Goal: Information Seeking & Learning: Learn about a topic

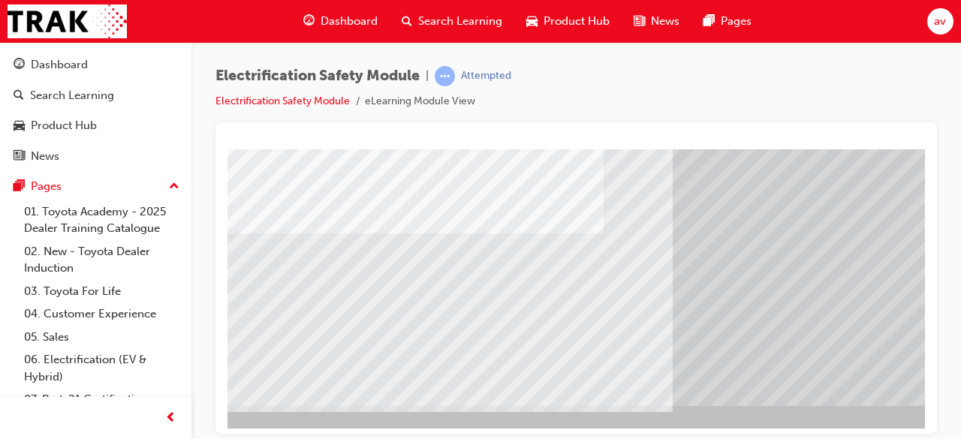
scroll to position [279, 93]
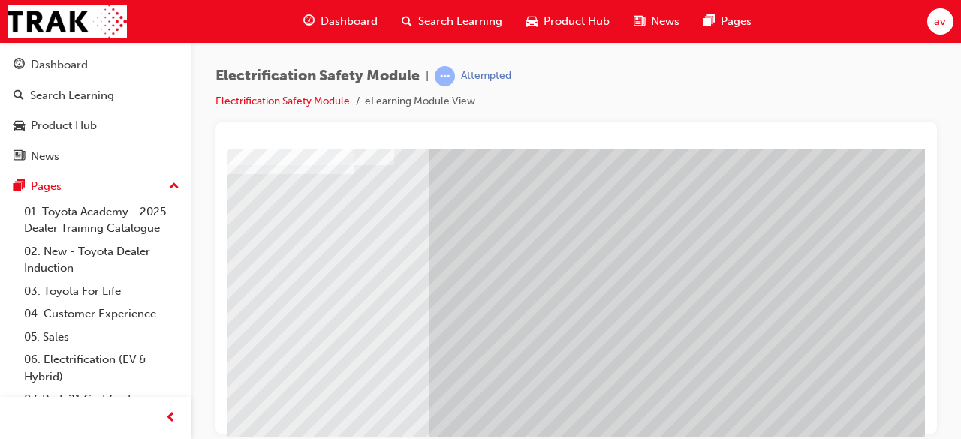
scroll to position [258, 335]
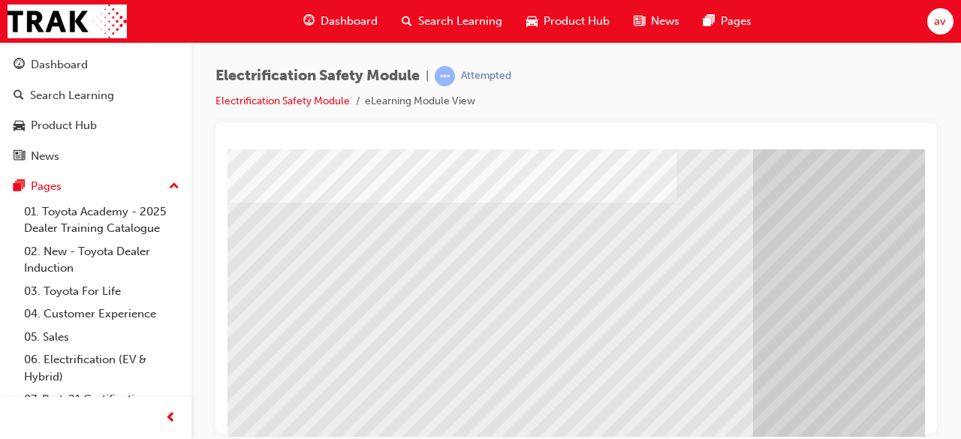
scroll to position [218, 0]
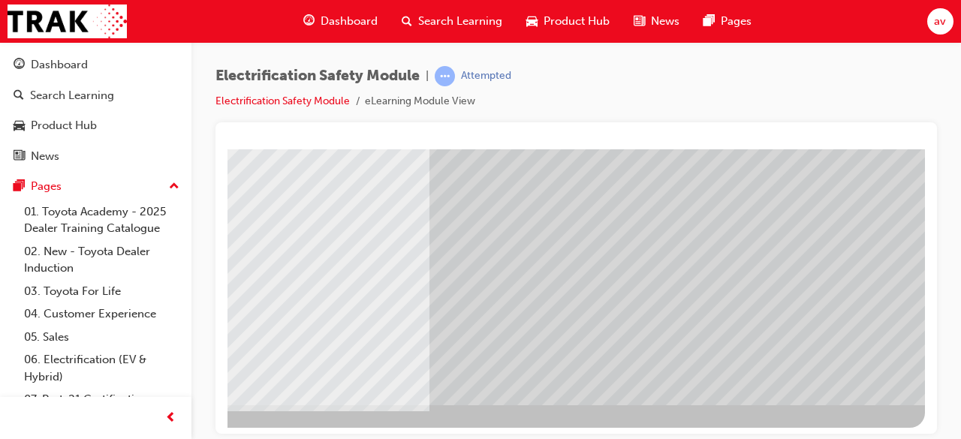
scroll to position [287, 335]
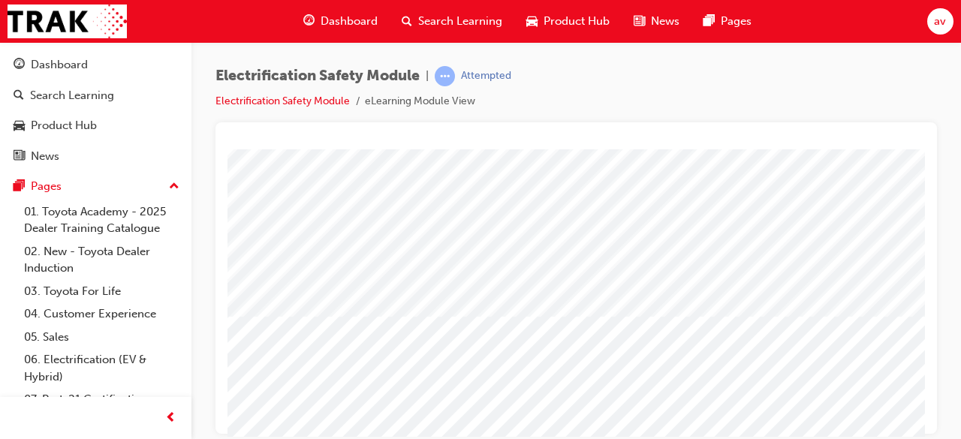
scroll to position [120, 0]
drag, startPoint x: 397, startPoint y: 327, endPoint x: 607, endPoint y: 390, distance: 218.8
click at [607, 390] on div at bounding box center [737, 299] width 1021 height 541
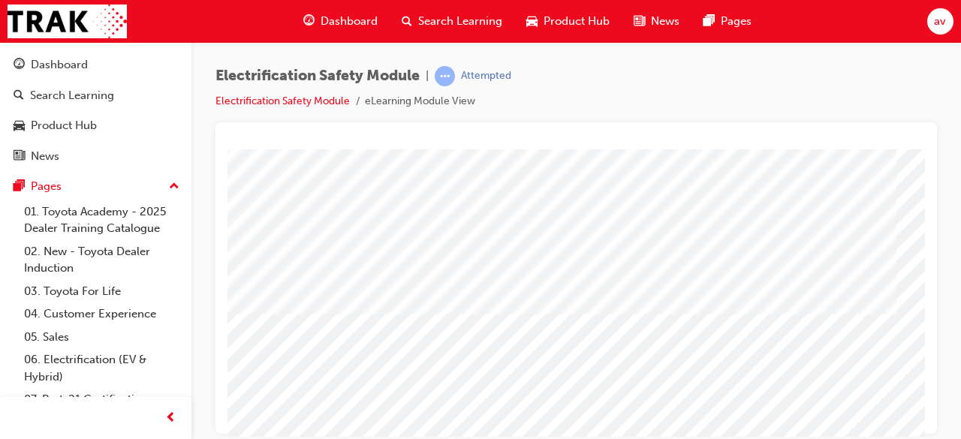
scroll to position [120, 270]
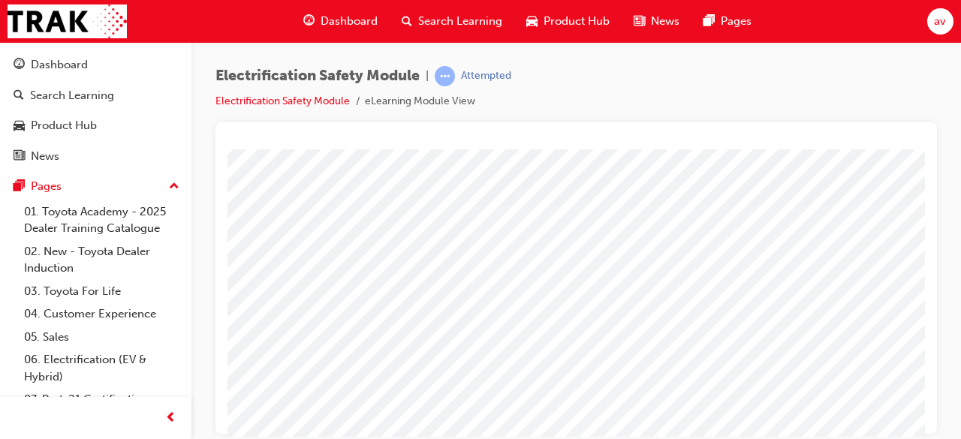
scroll to position [0, 300]
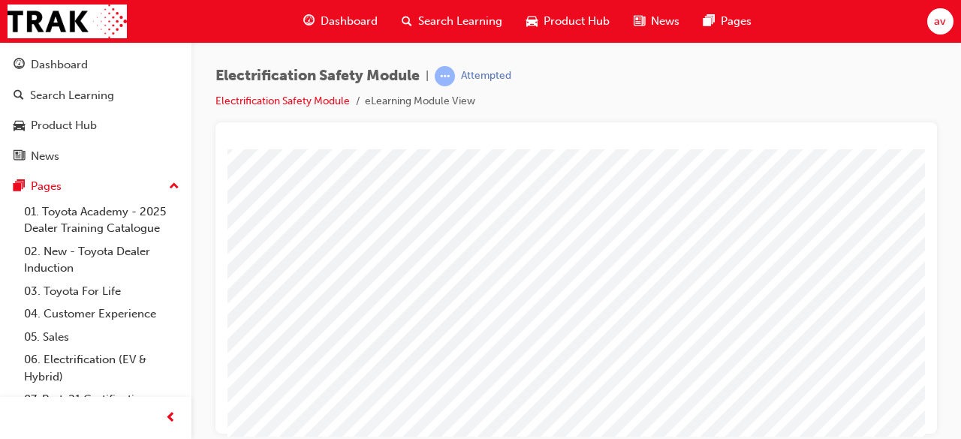
scroll to position [180, 300]
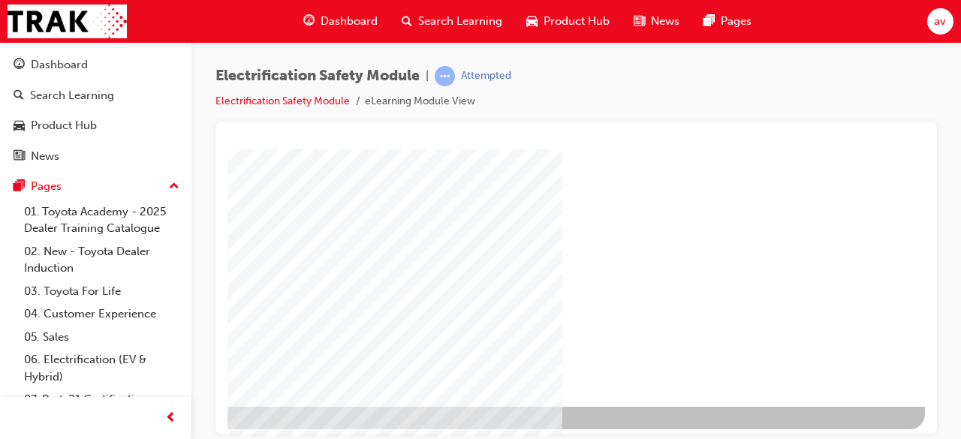
scroll to position [287, 335]
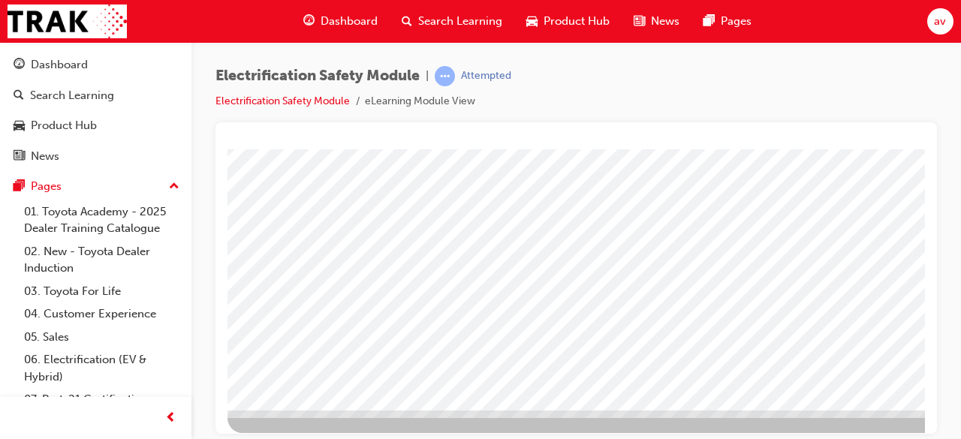
scroll to position [287, 0]
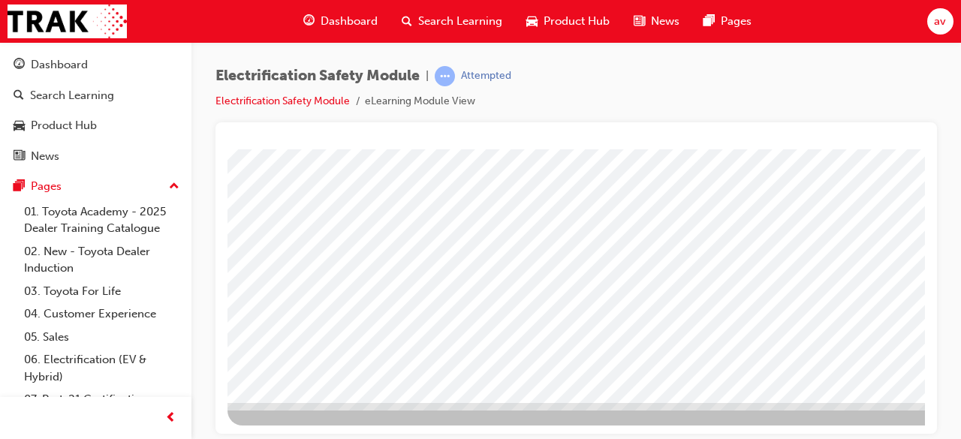
click at [906, 423] on div at bounding box center [737, 143] width 1021 height 563
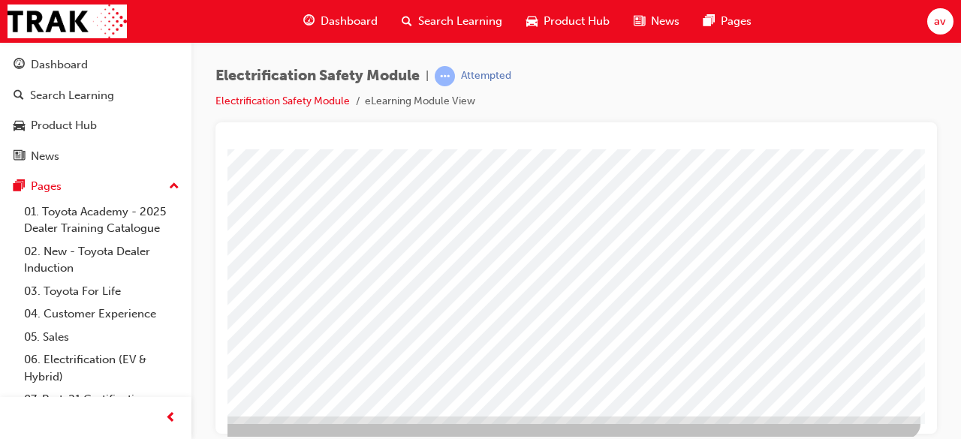
scroll to position [287, 335]
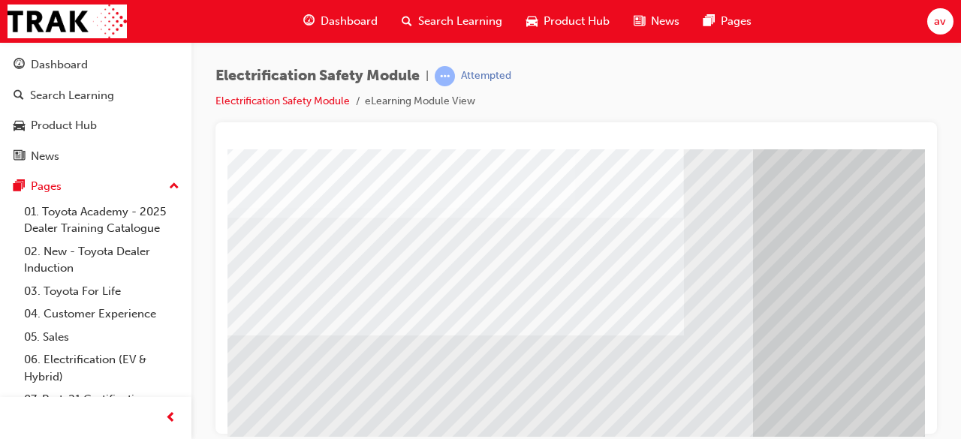
scroll to position [210, 0]
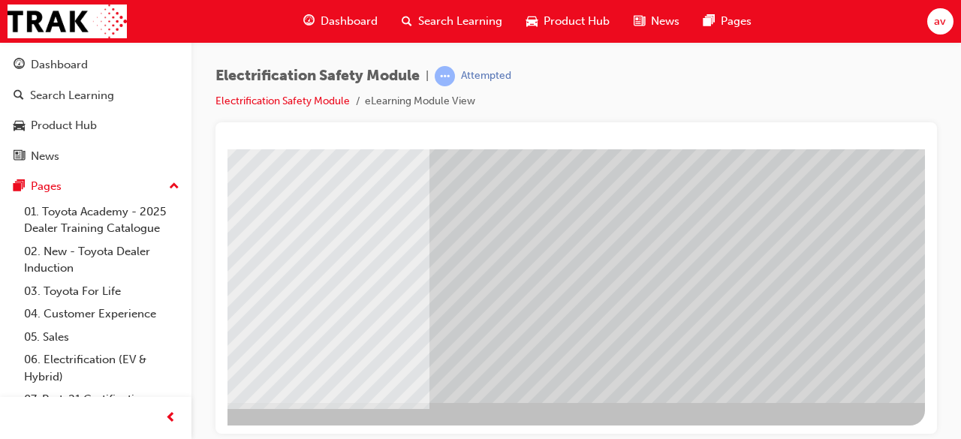
scroll to position [287, 0]
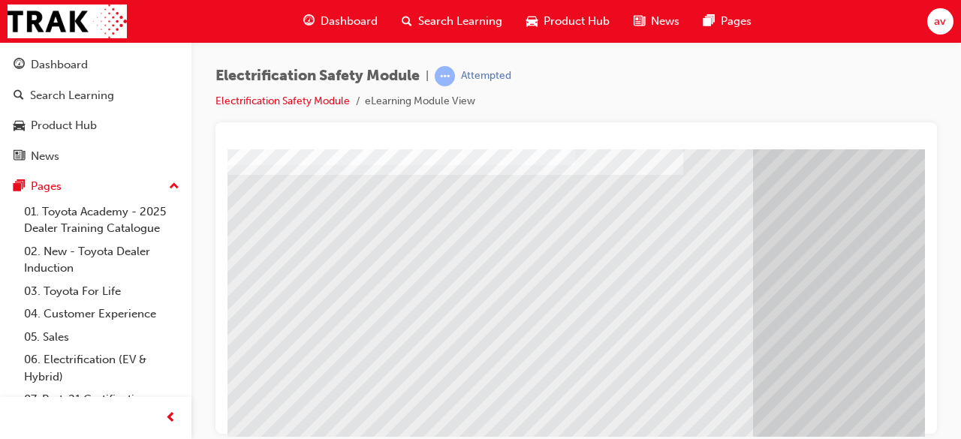
scroll to position [225, 0]
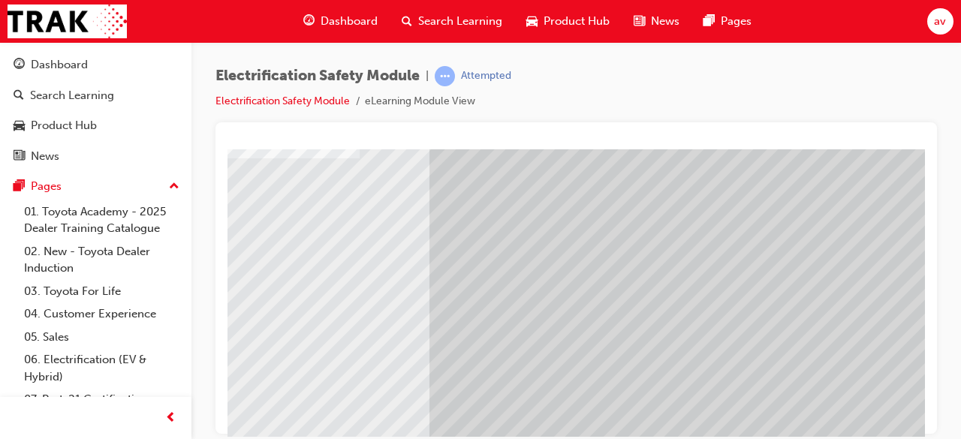
scroll to position [255, 335]
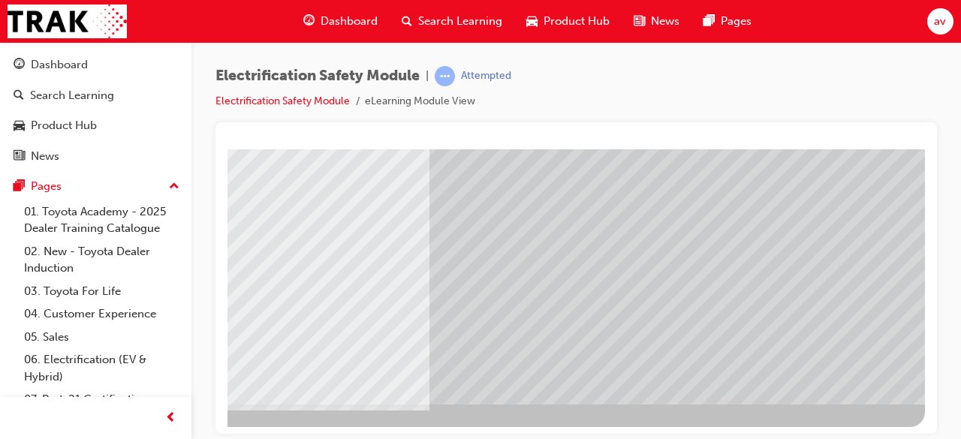
scroll to position [287, 335]
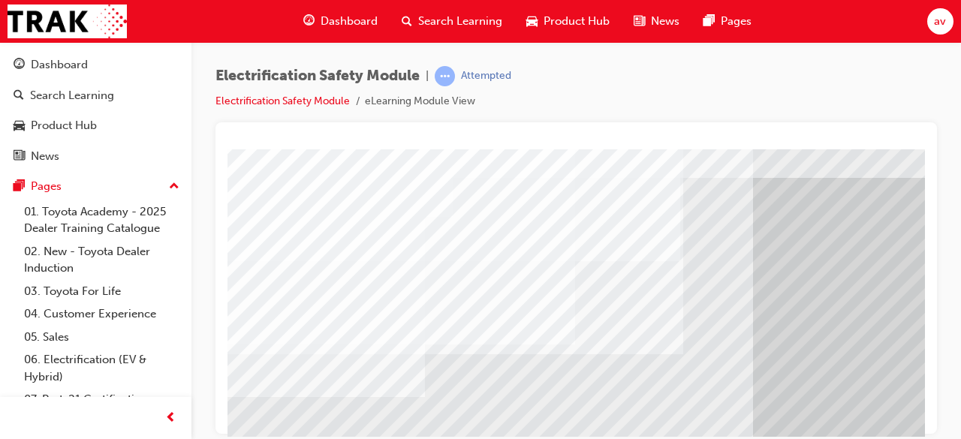
scroll to position [0, 0]
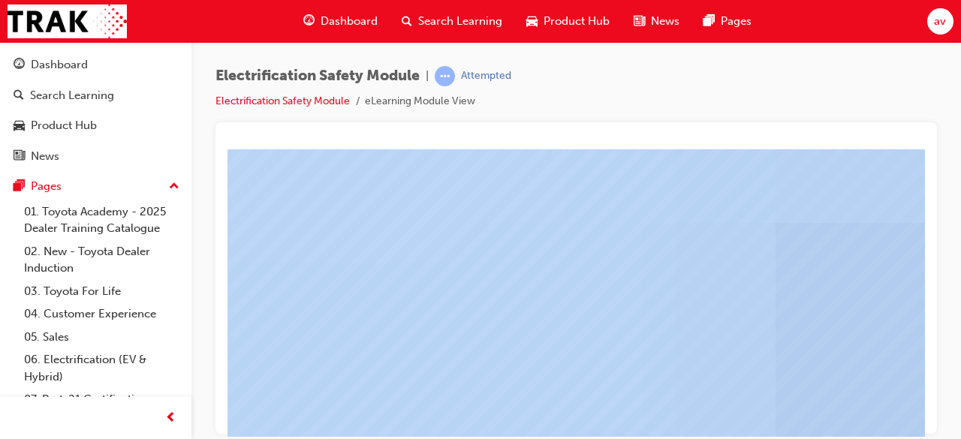
drag, startPoint x: 956, startPoint y: 370, endPoint x: 910, endPoint y: 474, distance: 114.3
click at [910, 438] on html "Your version of Internet Explorer is outdated and not supported. Please upgrade…" at bounding box center [480, 219] width 961 height 439
click at [929, 318] on div at bounding box center [576, 278] width 722 height 312
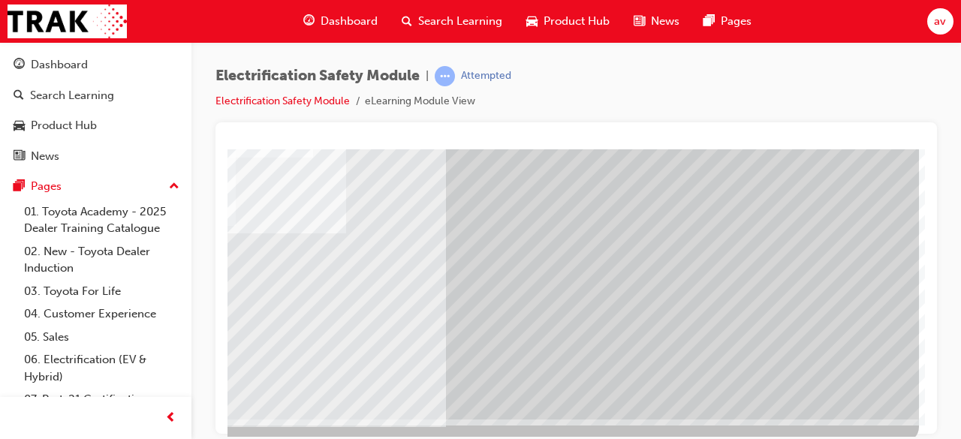
scroll to position [287, 335]
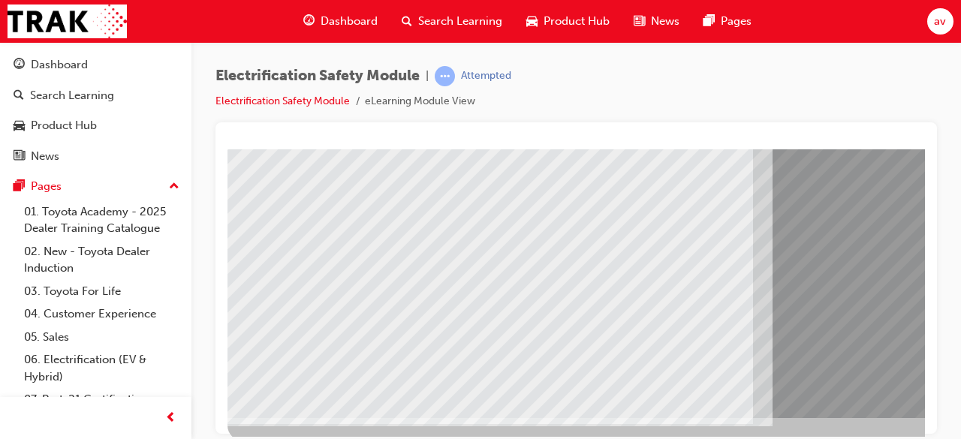
scroll to position [287, 0]
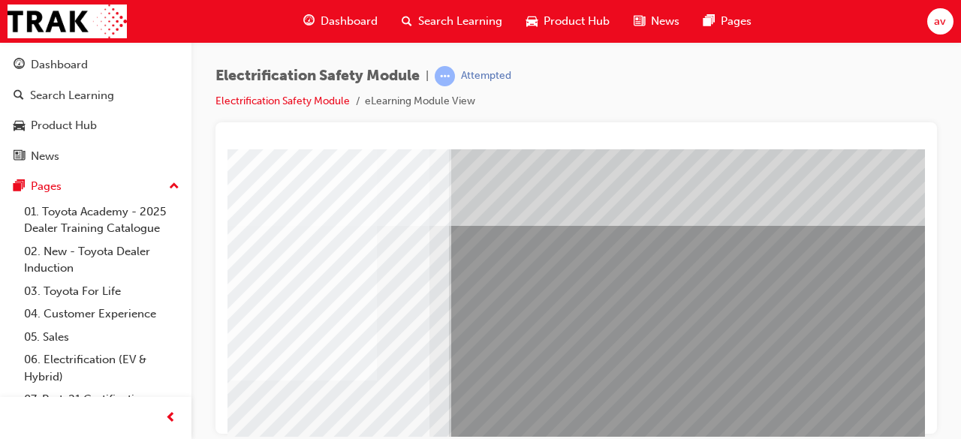
scroll to position [0, 335]
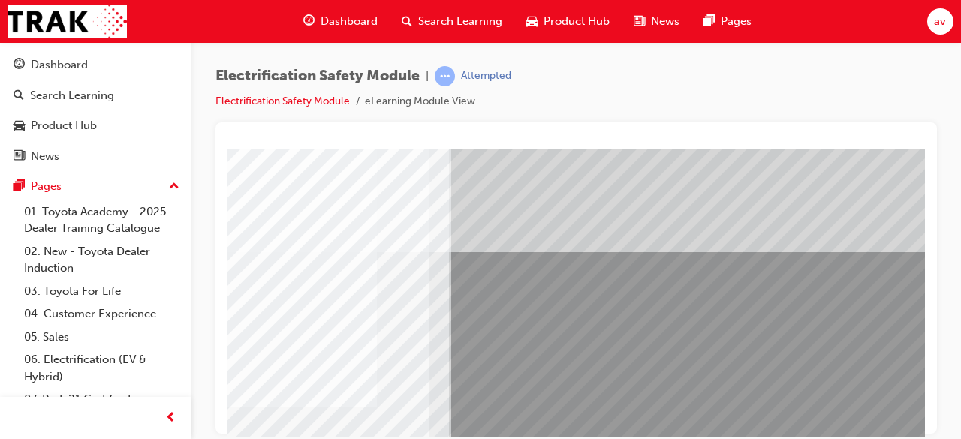
drag, startPoint x: 561, startPoint y: 279, endPoint x: 767, endPoint y: 282, distance: 206.5
click at [767, 282] on div "multistate" at bounding box center [414, 419] width 1021 height 541
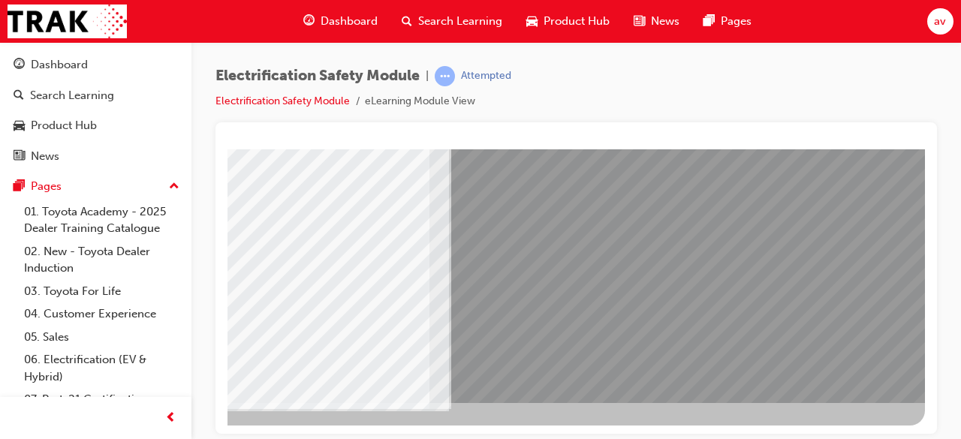
scroll to position [287, 0]
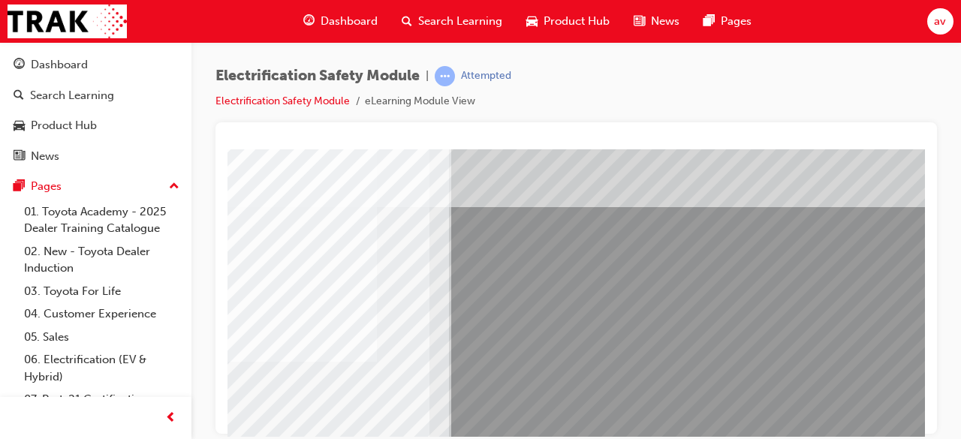
scroll to position [287, 335]
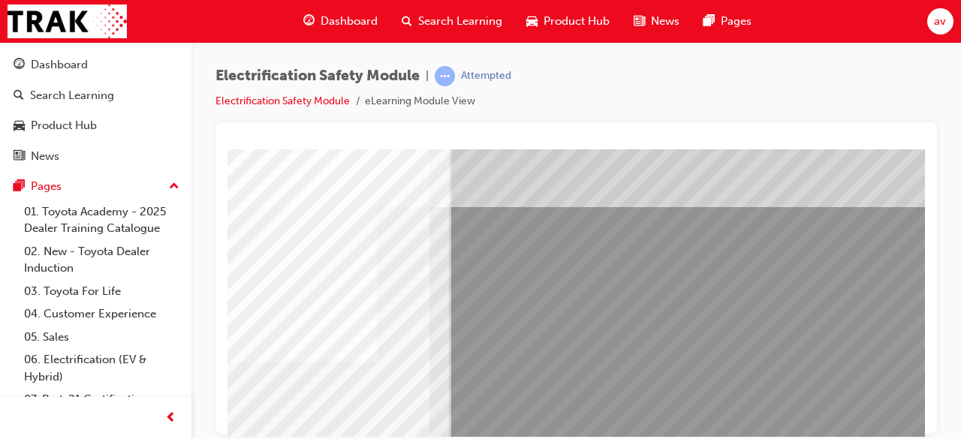
scroll to position [45, 0]
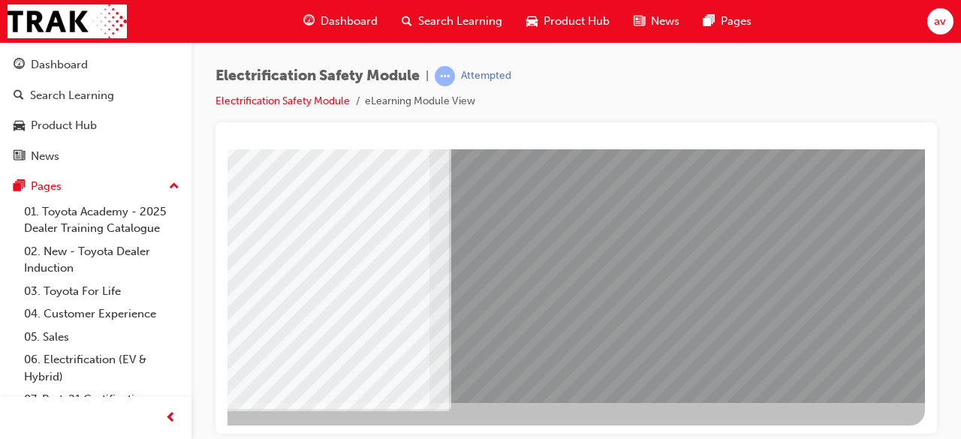
scroll to position [287, 0]
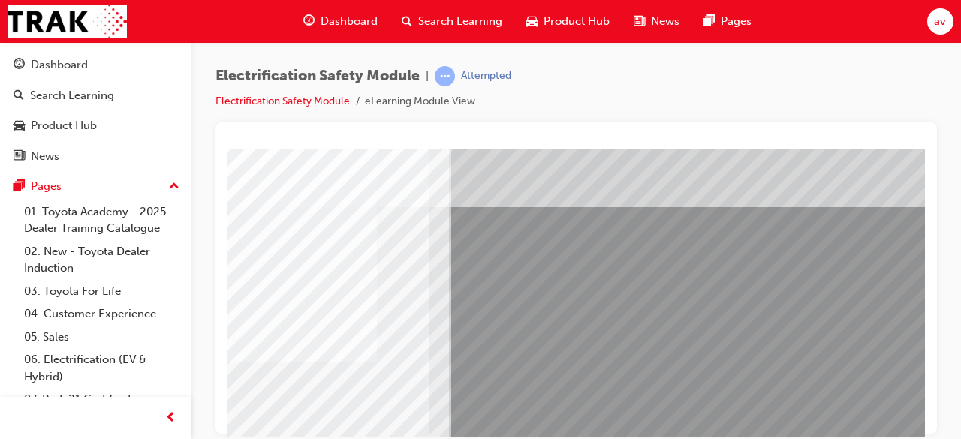
scroll to position [287, 335]
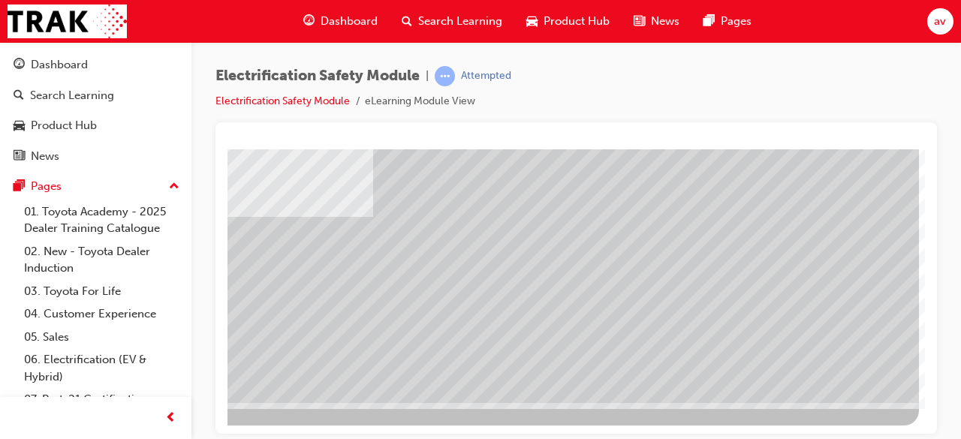
click at [931, 201] on div at bounding box center [576, 278] width 722 height 312
click at [926, 161] on div at bounding box center [576, 278] width 722 height 312
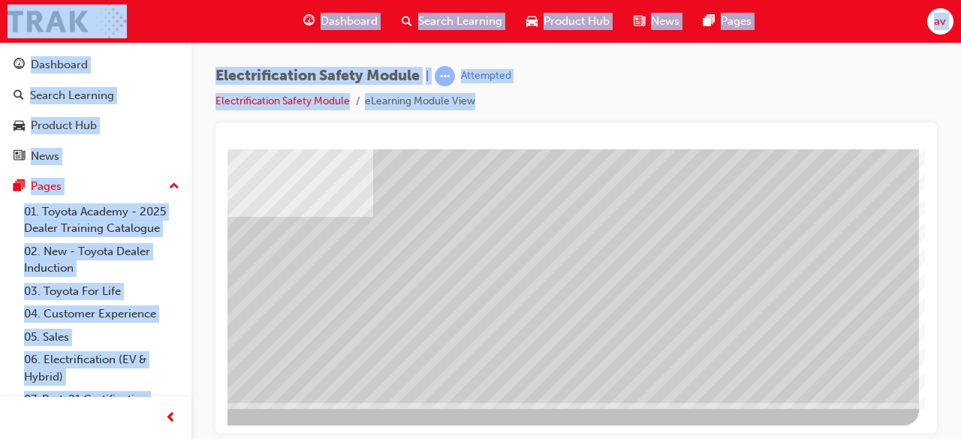
click at [926, 161] on div at bounding box center [576, 278] width 722 height 312
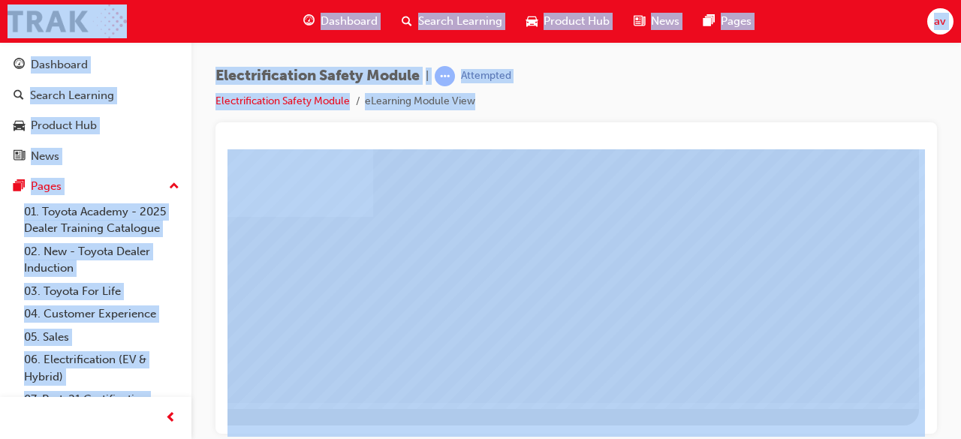
click at [926, 161] on div at bounding box center [576, 278] width 722 height 312
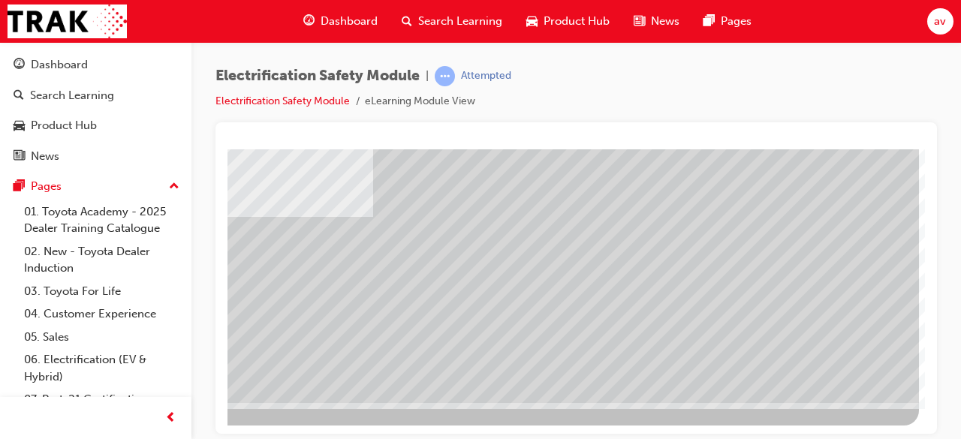
scroll to position [45, 335]
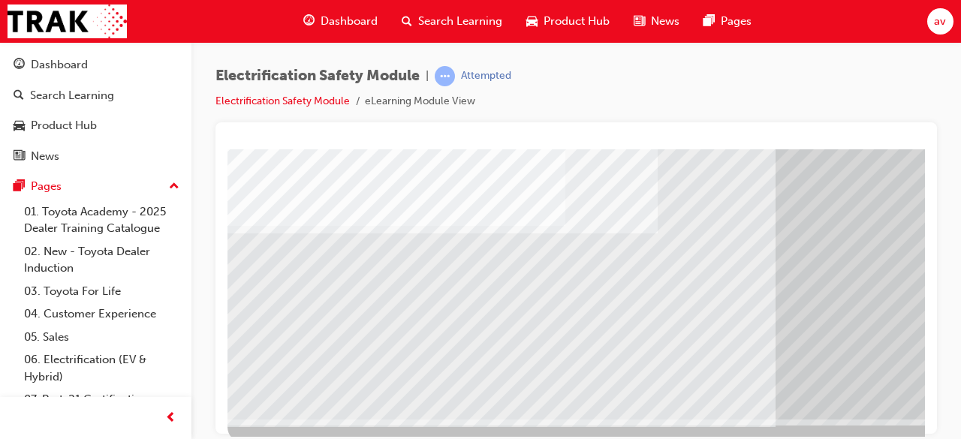
scroll to position [270, 335]
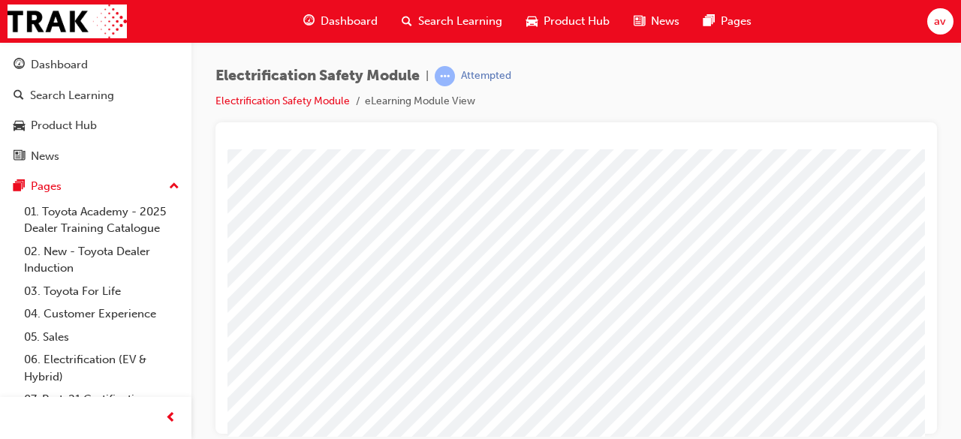
scroll to position [242, 335]
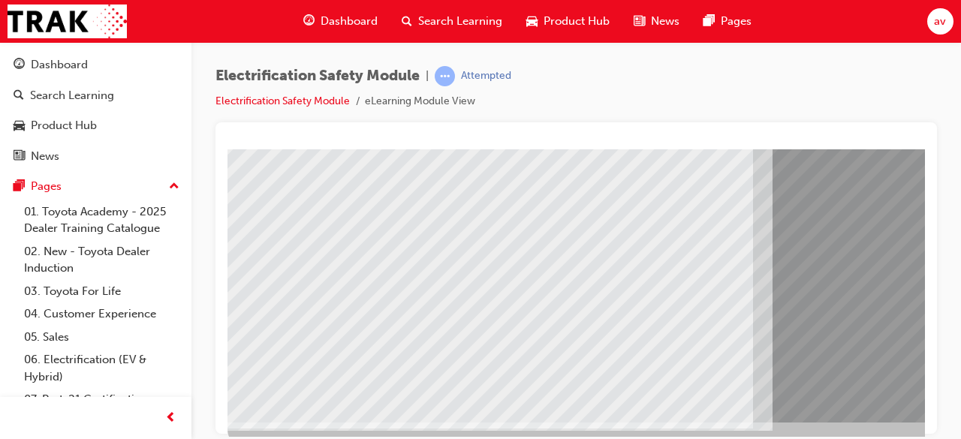
scroll to position [287, 0]
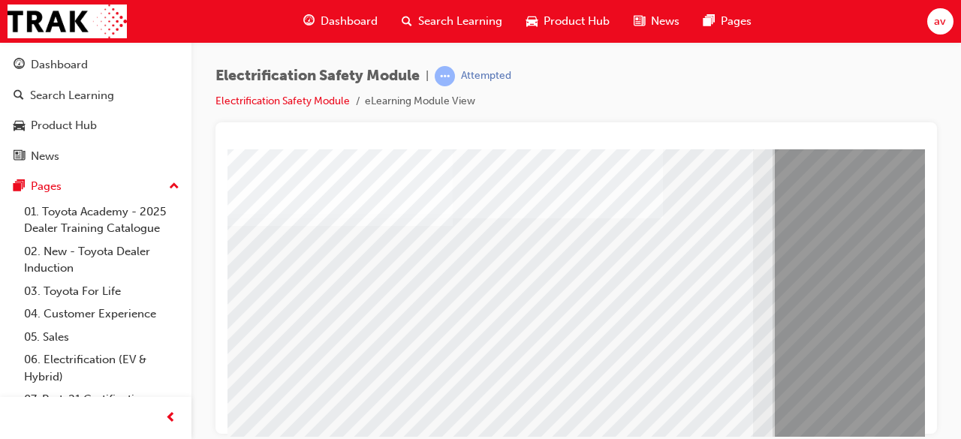
scroll to position [152, 0]
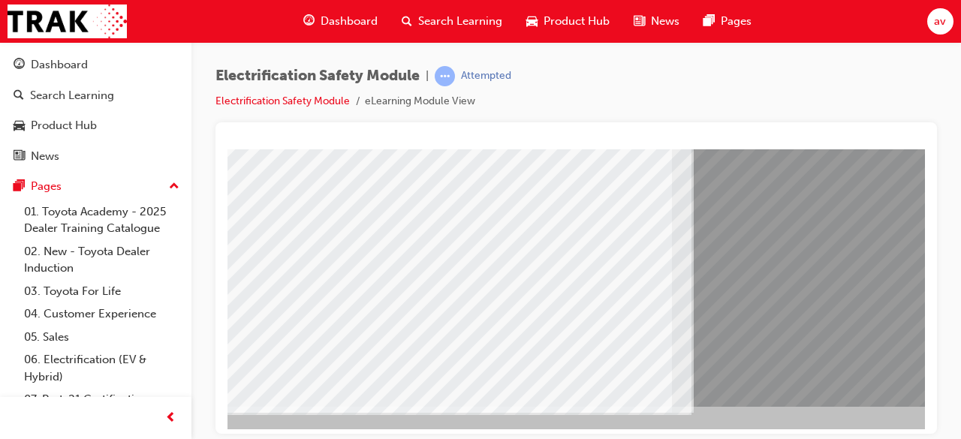
scroll to position [287, 81]
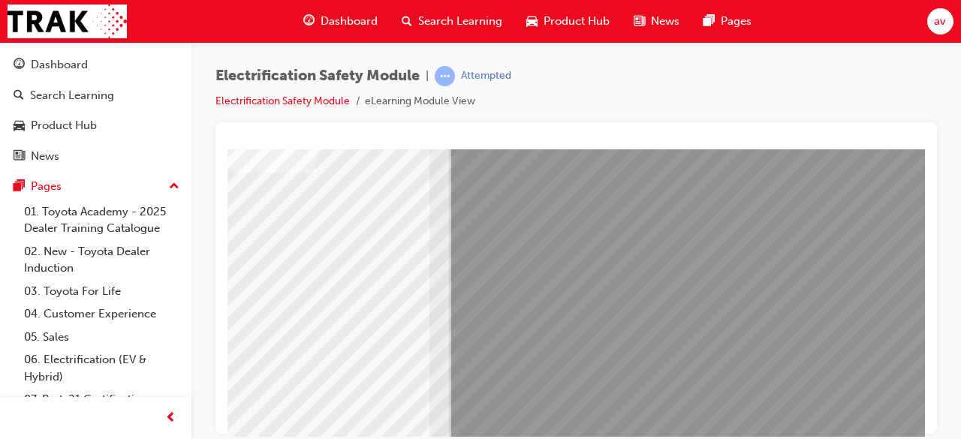
scroll to position [287, 335]
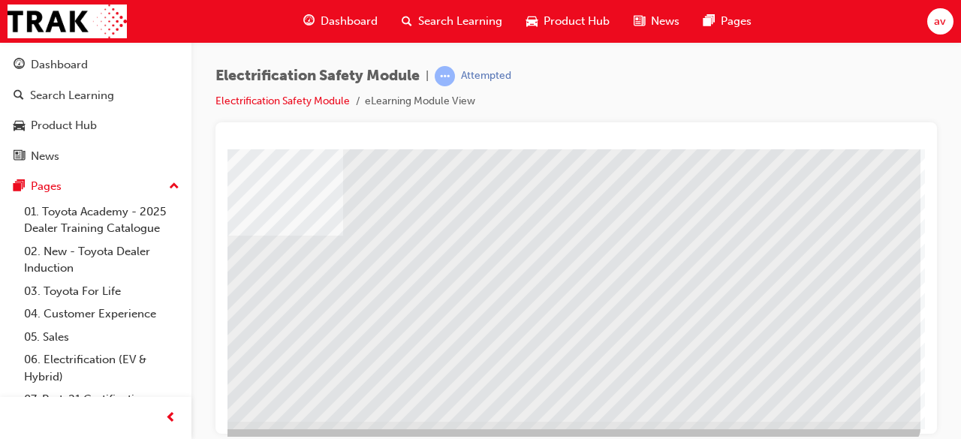
scroll to position [270, 335]
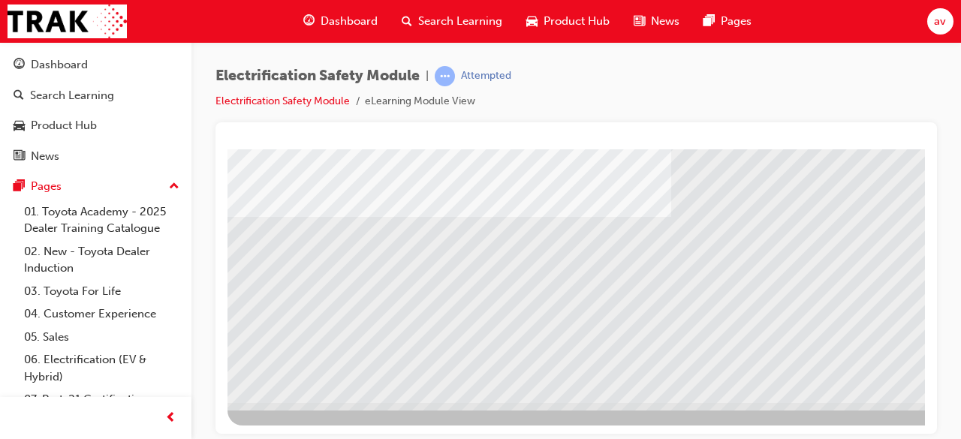
scroll to position [287, 335]
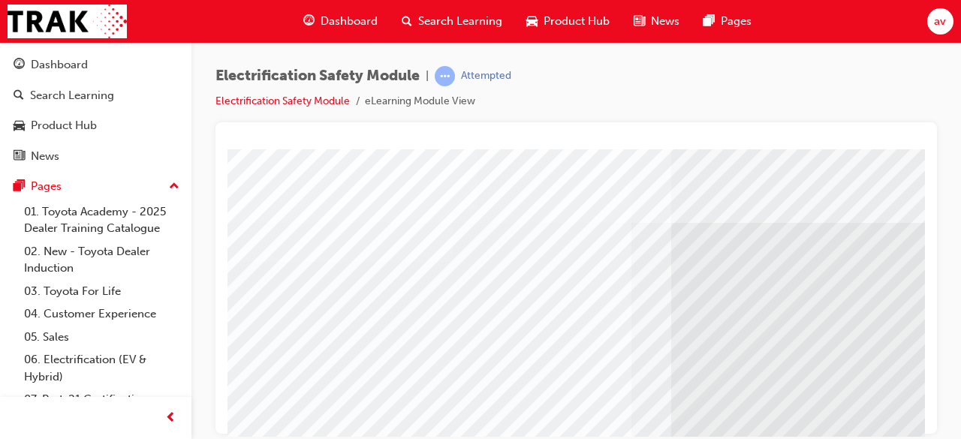
drag, startPoint x: 842, startPoint y: 364, endPoint x: 907, endPoint y: 392, distance: 70.3
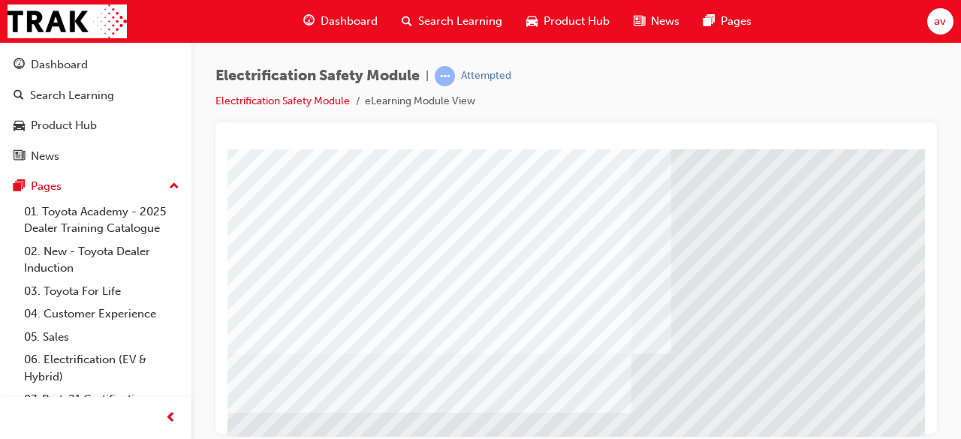
scroll to position [150, 335]
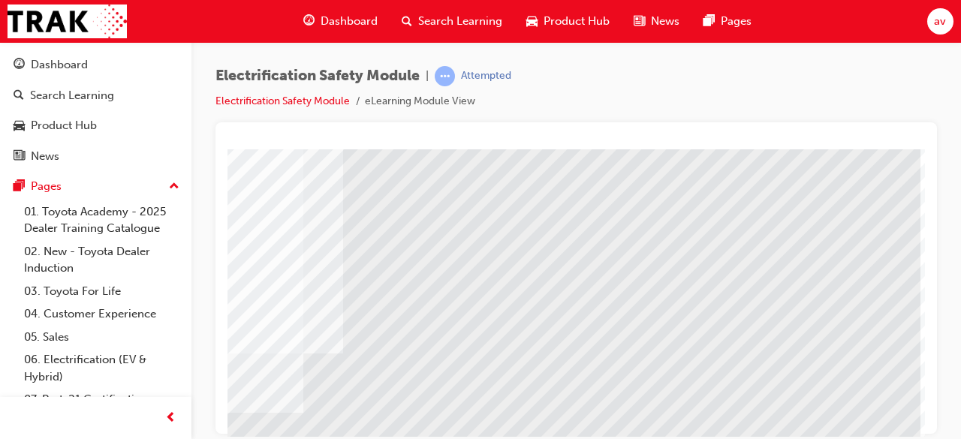
click at [925, 403] on div at bounding box center [576, 278] width 722 height 312
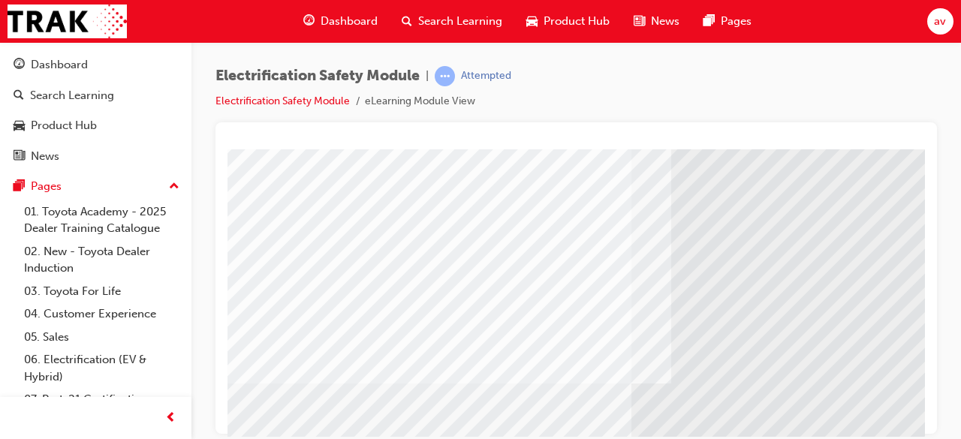
scroll to position [287, 0]
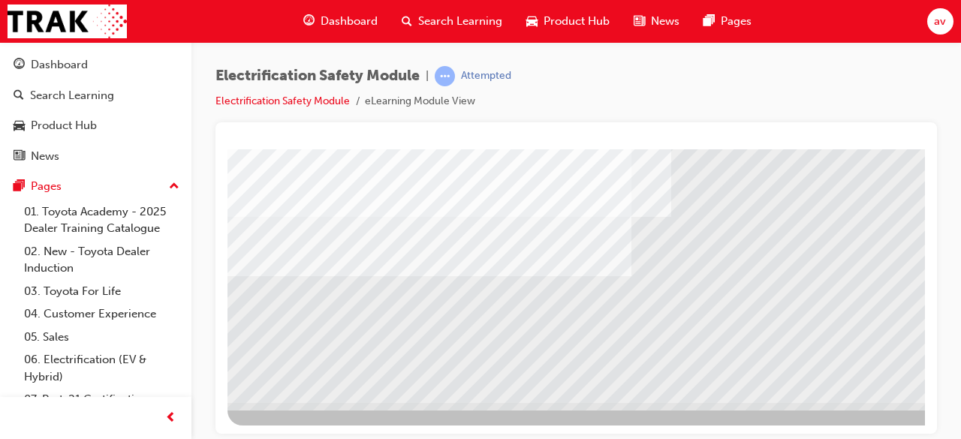
click at [925, 391] on div at bounding box center [576, 278] width 722 height 312
click at [862, 422] on div at bounding box center [737, 143] width 1021 height 563
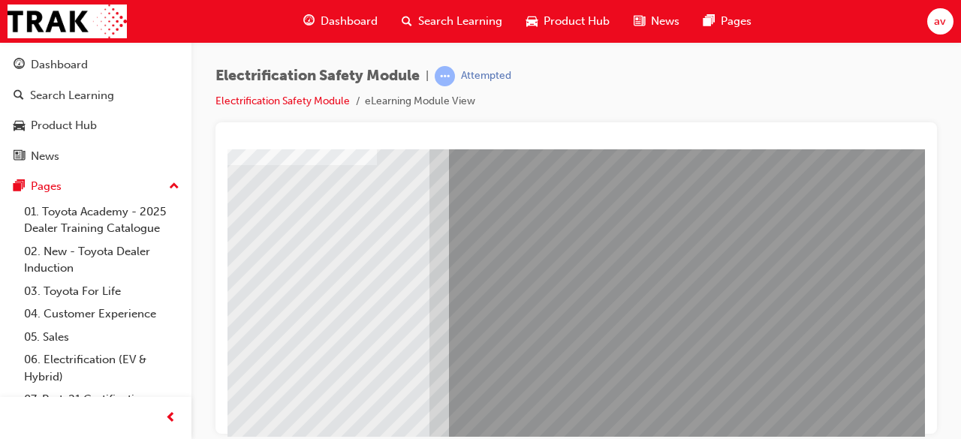
scroll to position [242, 0]
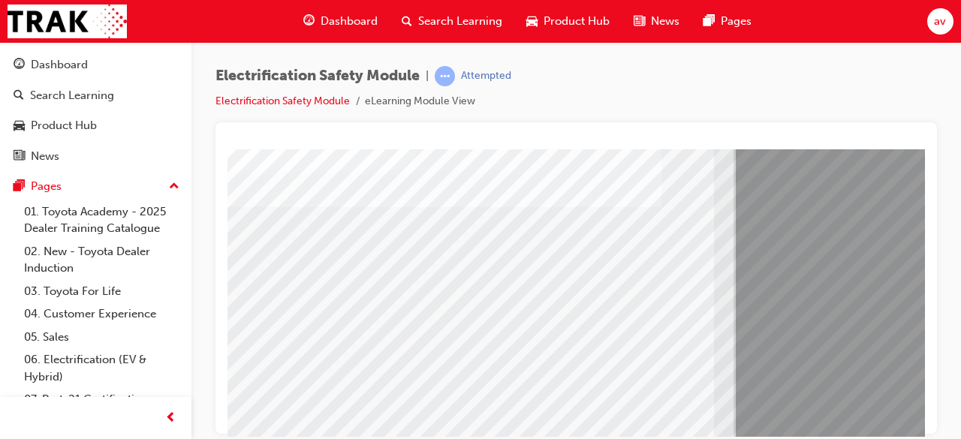
scroll to position [200, 24]
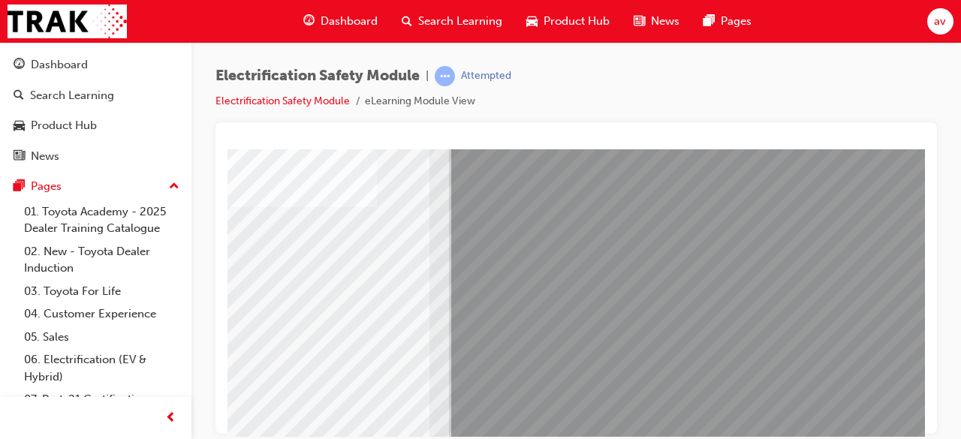
scroll to position [200, 335]
click at [226, 429] on div at bounding box center [576, 278] width 722 height 312
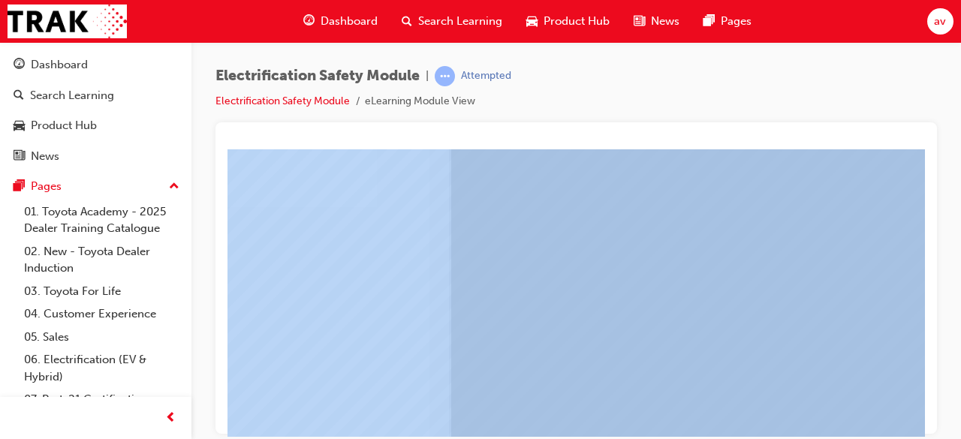
click at [226, 429] on div at bounding box center [576, 278] width 722 height 312
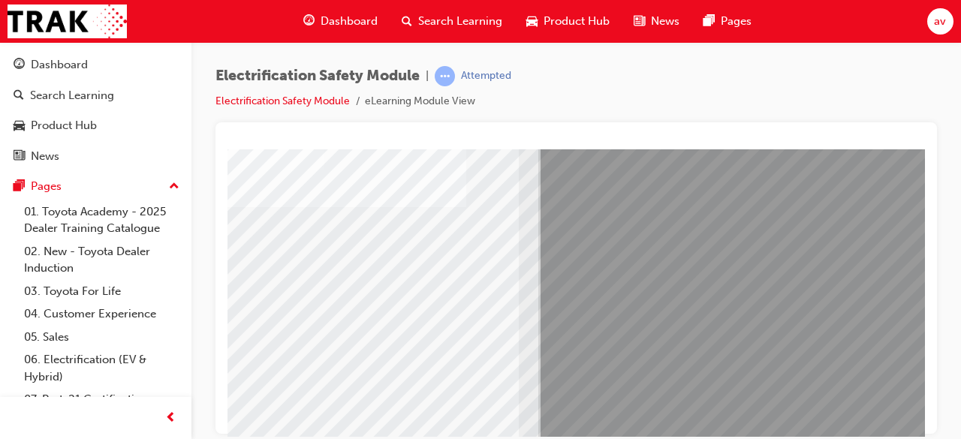
scroll to position [200, 174]
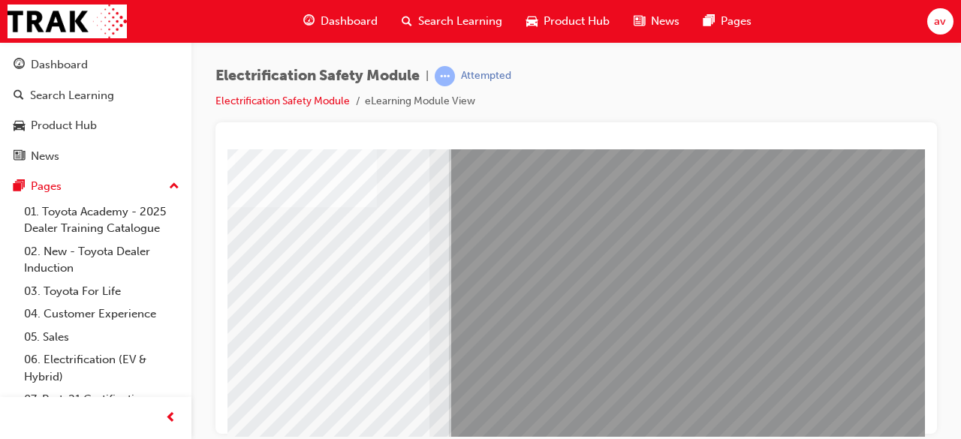
scroll to position [287, 335]
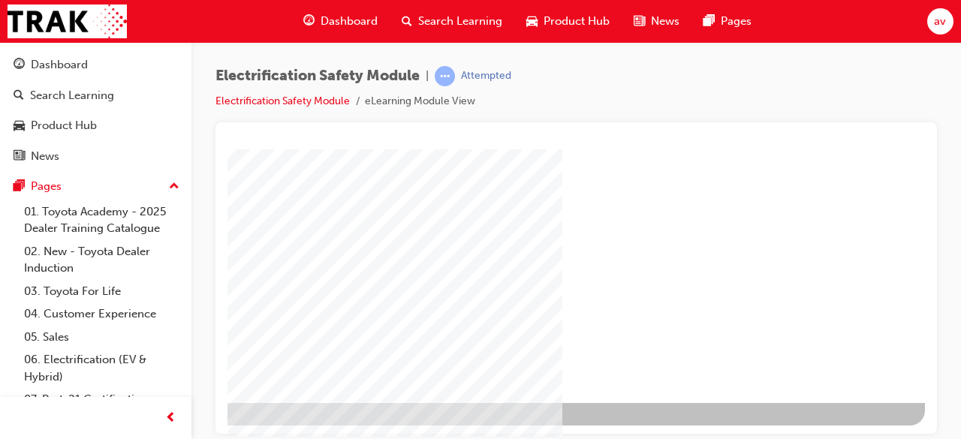
scroll to position [0, 0]
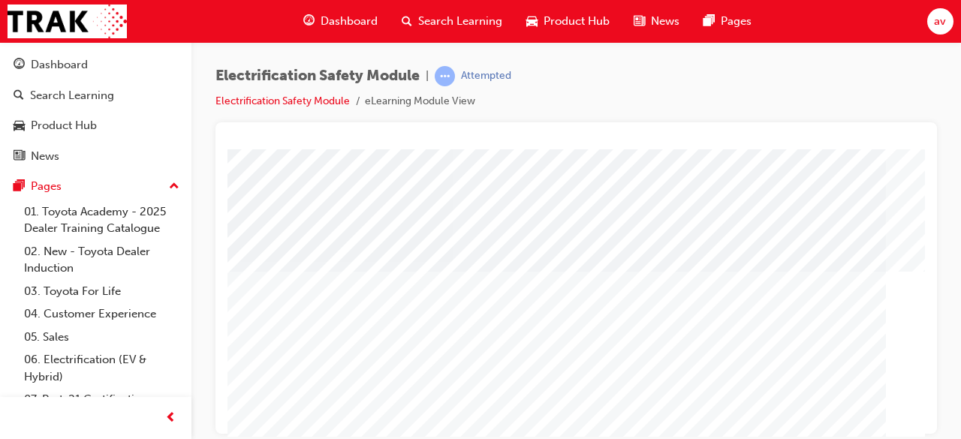
click at [929, 406] on div at bounding box center [576, 278] width 722 height 312
drag, startPoint x: 1155, startPoint y: 549, endPoint x: 922, endPoint y: 402, distance: 275.4
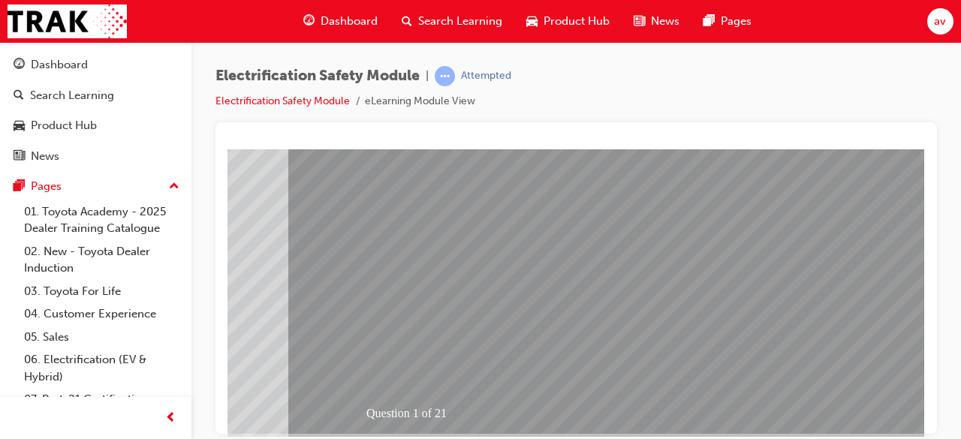
scroll to position [287, 335]
